Goal: Check status: Check status

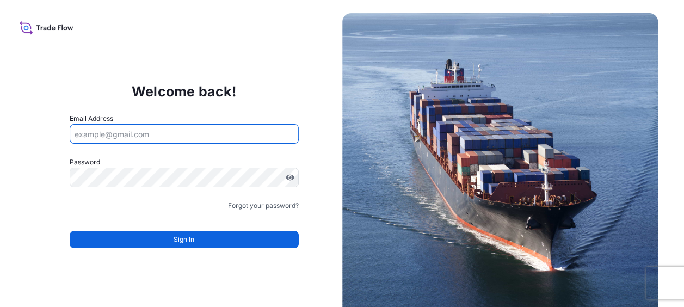
click at [217, 139] on input "Email Address" at bounding box center [184, 134] width 229 height 20
type input "[PERSON_NAME][EMAIL_ADDRESS][PERSON_NAME][DOMAIN_NAME]"
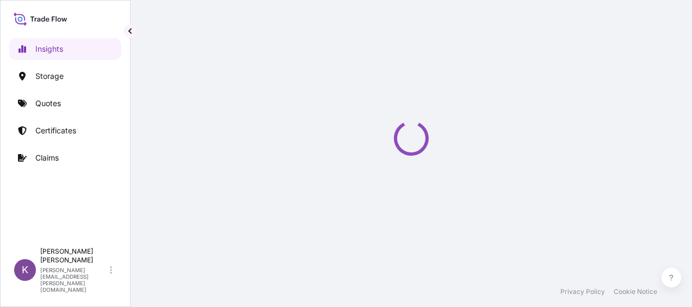
select select "2025"
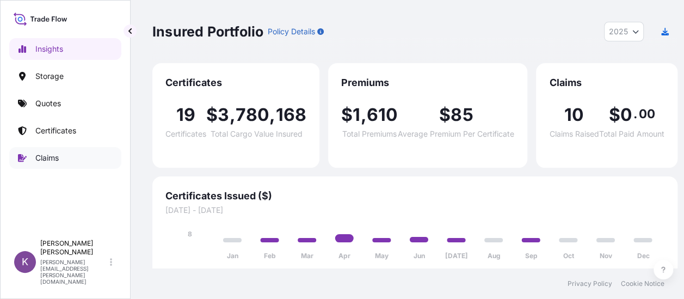
click at [46, 158] on p "Claims" at bounding box center [46, 157] width 23 height 11
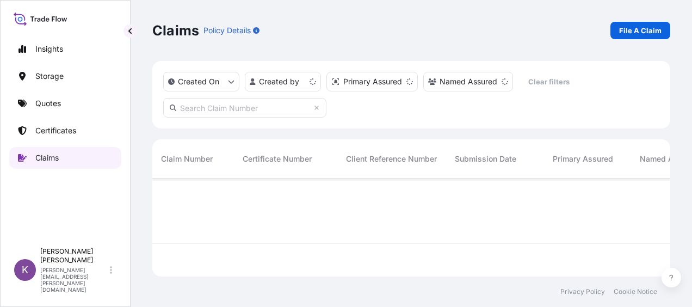
scroll to position [96, 509]
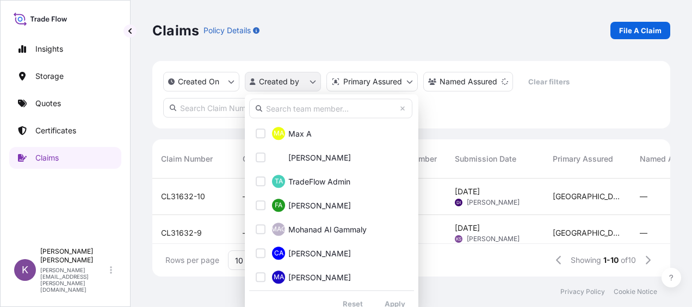
click at [291, 81] on html "Insights Storage Quotes Certificates Claims K [PERSON_NAME] [PERSON_NAME][EMAIL…" at bounding box center [346, 153] width 692 height 307
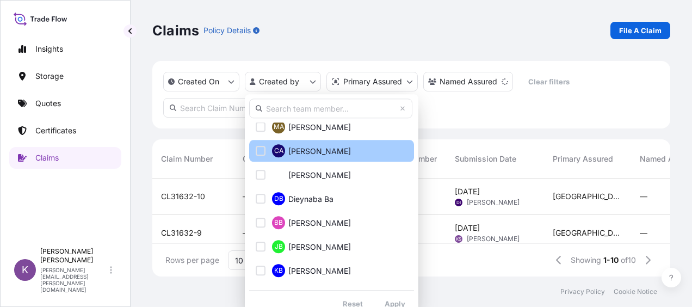
scroll to position [218, 0]
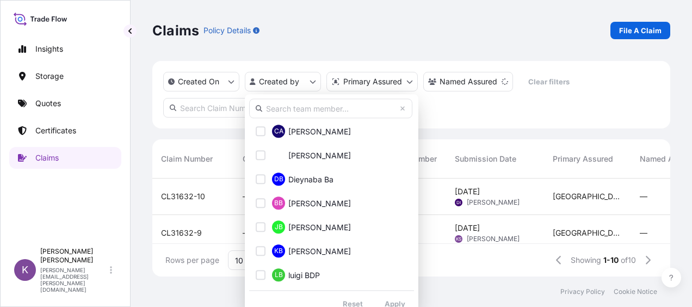
click at [301, 101] on input "text" at bounding box center [330, 109] width 163 height 20
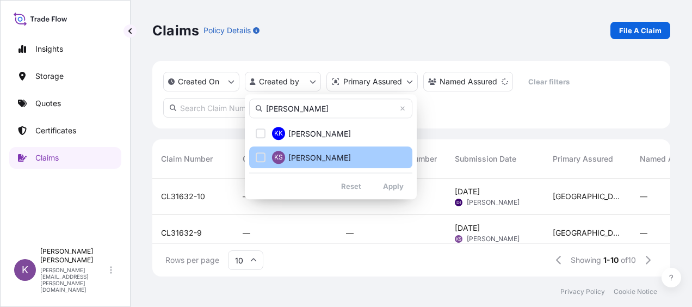
type input "[PERSON_NAME]"
click at [268, 162] on button "KS [PERSON_NAME]" at bounding box center [330, 157] width 163 height 22
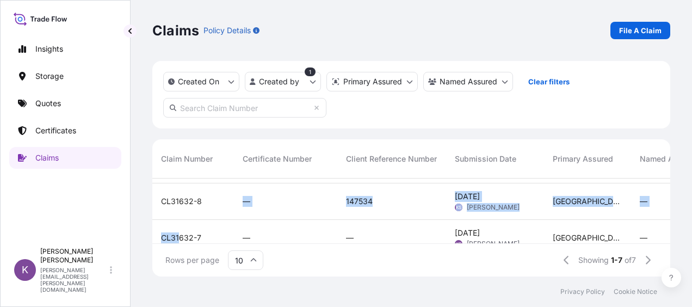
scroll to position [38, 0]
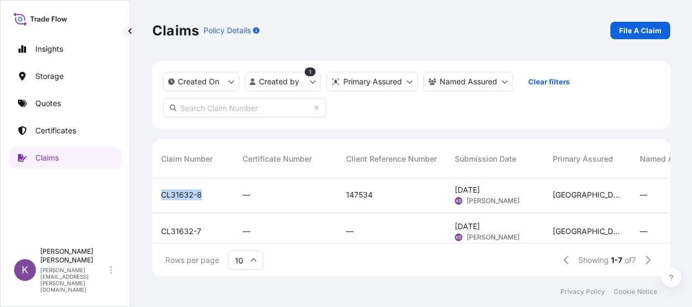
drag, startPoint x: 205, startPoint y: 229, endPoint x: 163, endPoint y: 199, distance: 51.5
click at [163, 199] on div "CL31632-8" at bounding box center [193, 194] width 64 height 11
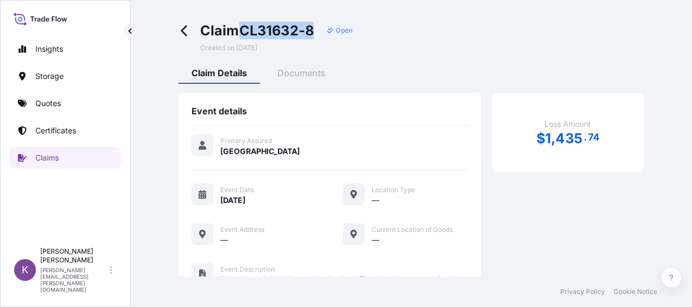
drag, startPoint x: 317, startPoint y: 33, endPoint x: 237, endPoint y: 35, distance: 79.5
click at [237, 35] on div "Claim CL31632-8 Open" at bounding box center [279, 30] width 159 height 17
copy span "CL31632-8"
click at [298, 78] on span "Documents" at bounding box center [302, 72] width 48 height 11
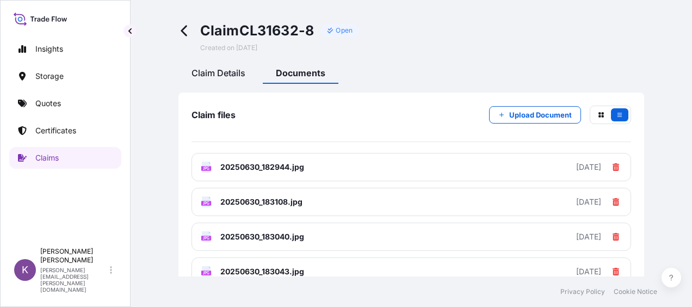
click at [213, 75] on span "Claim Details" at bounding box center [219, 72] width 54 height 11
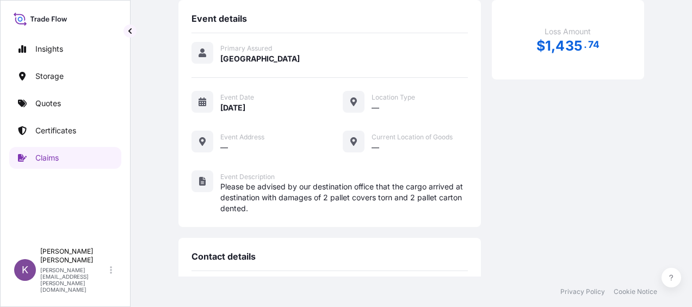
scroll to position [75, 0]
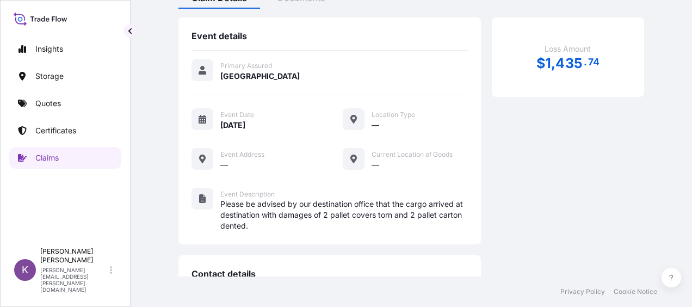
click at [386, 206] on span "Please be advised by our destination office that the cargo arrived at destinati…" at bounding box center [344, 215] width 248 height 33
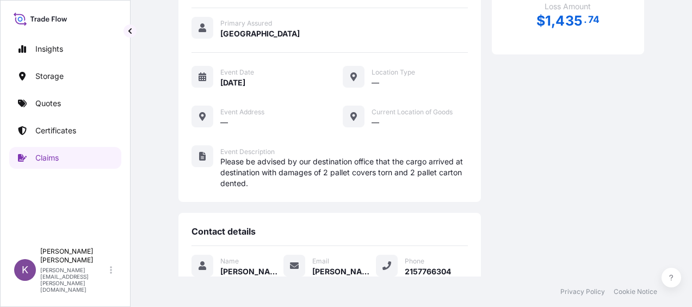
scroll to position [0, 0]
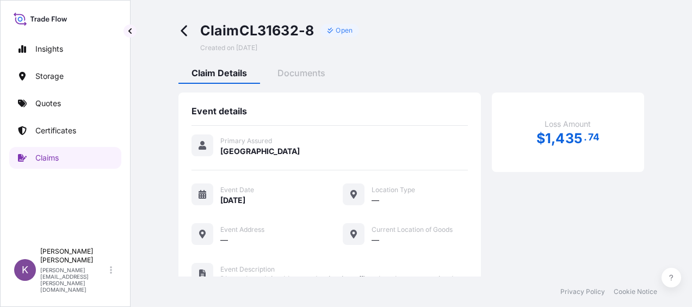
click at [193, 33] on span at bounding box center [187, 37] width 17 height 30
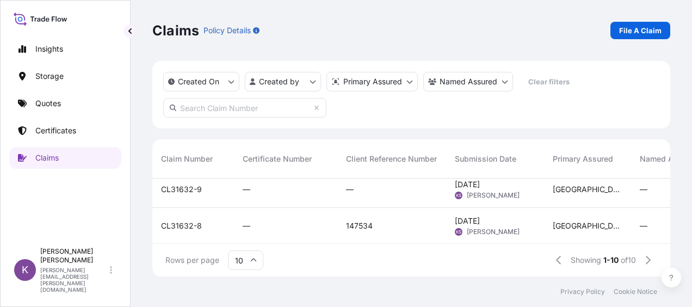
scroll to position [65, 0]
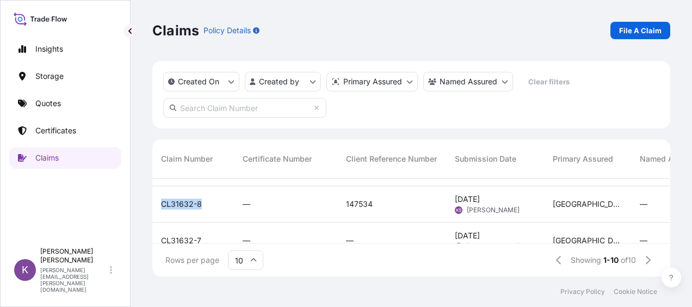
drag, startPoint x: 209, startPoint y: 207, endPoint x: 155, endPoint y: 208, distance: 54.4
click at [155, 208] on div "CL31632-8" at bounding box center [193, 204] width 82 height 36
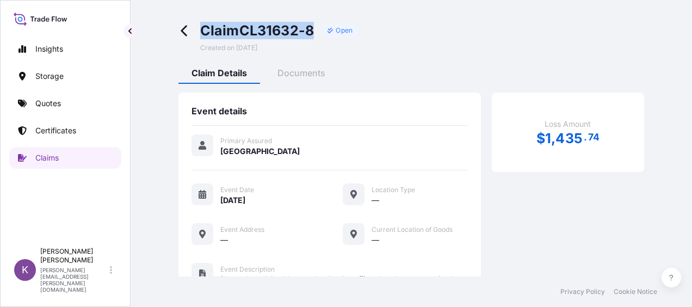
drag, startPoint x: 317, startPoint y: 30, endPoint x: 204, endPoint y: 36, distance: 113.4
click at [204, 36] on div "Claim CL31632-8 Open" at bounding box center [279, 30] width 159 height 17
copy span "Claim CL31632-8"
drag, startPoint x: 182, startPoint y: 33, endPoint x: 190, endPoint y: 30, distance: 8.6
click at [190, 30] on icon at bounding box center [185, 30] width 13 height 13
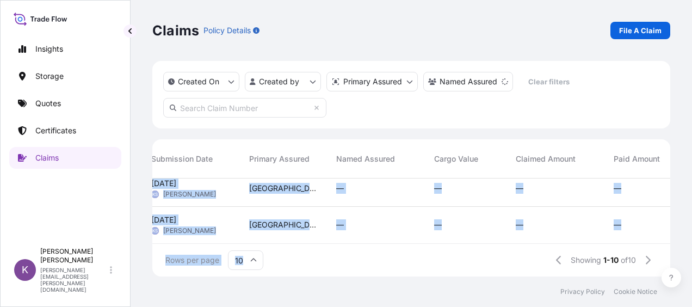
scroll to position [308, 304]
drag, startPoint x: 495, startPoint y: 243, endPoint x: 408, endPoint y: 233, distance: 88.2
click at [408, 235] on div "Claim Number Certificate Number Client Reference Number Submission Date Primary…" at bounding box center [411, 207] width 518 height 137
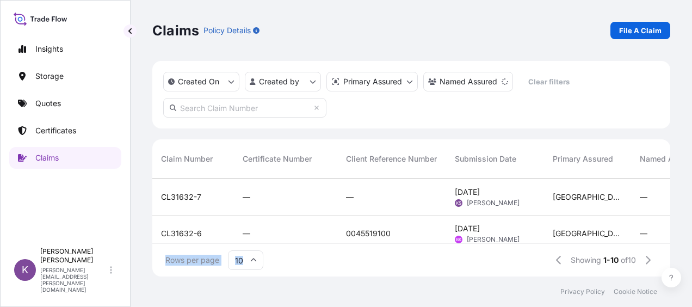
scroll to position [0, 0]
click at [331, 193] on div "—" at bounding box center [285, 197] width 103 height 36
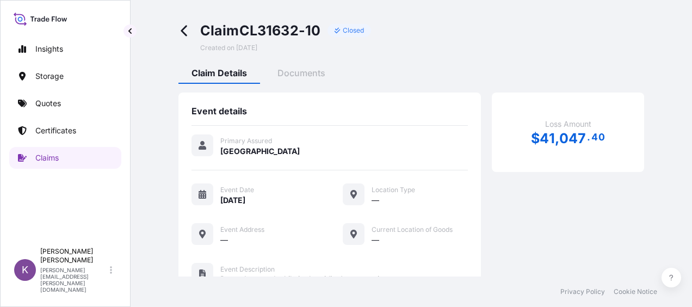
click at [184, 33] on icon at bounding box center [184, 31] width 6 height 11
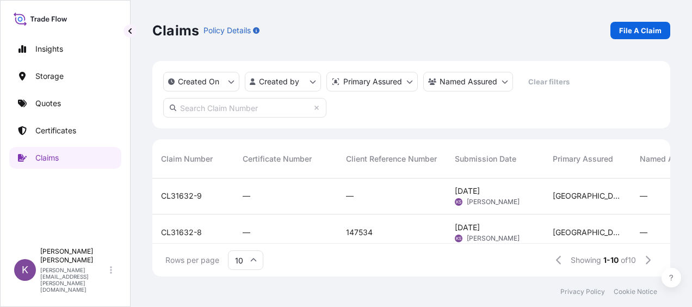
scroll to position [54, 0]
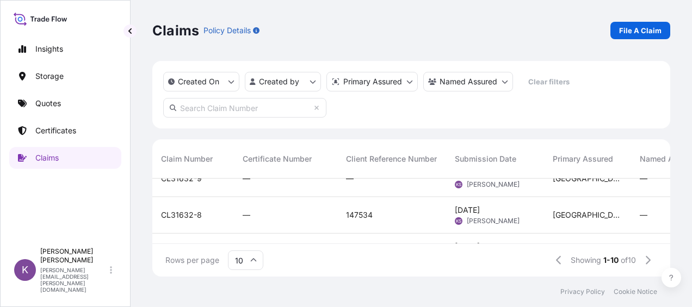
click at [170, 186] on div "CL31632-9" at bounding box center [193, 179] width 82 height 36
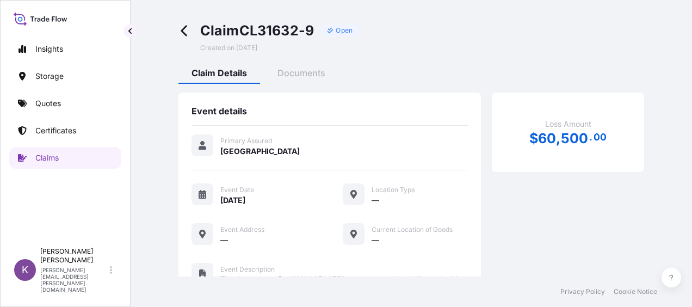
click at [190, 33] on span at bounding box center [187, 37] width 17 height 30
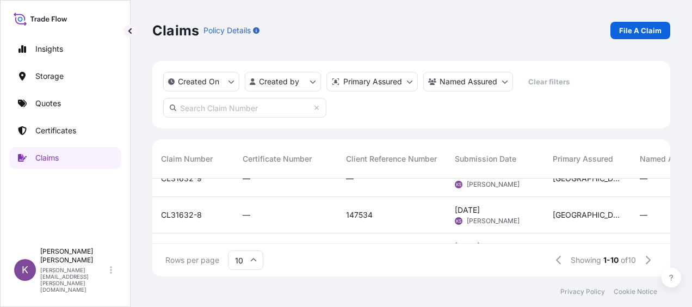
scroll to position [109, 0]
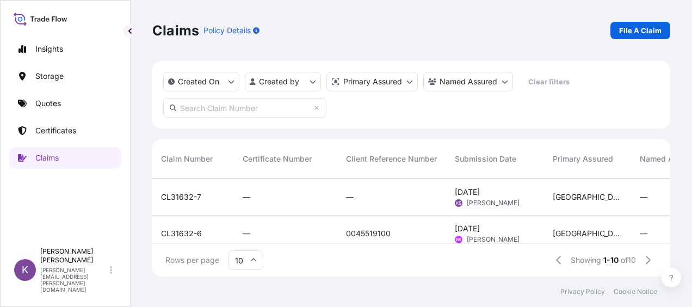
click at [187, 200] on span "CL31632-7" at bounding box center [181, 197] width 40 height 11
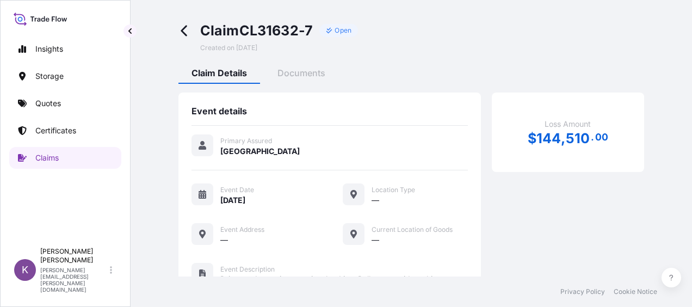
click at [187, 33] on icon at bounding box center [185, 30] width 13 height 13
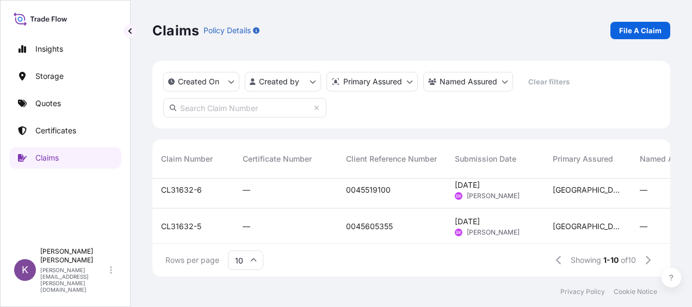
scroll to position [163, 0]
